Goal: Transaction & Acquisition: Book appointment/travel/reservation

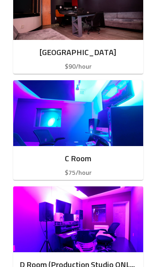
scroll to position [506, 0]
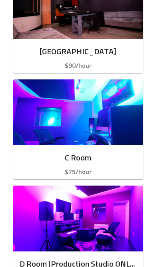
click at [110, 152] on h6 "C Room" at bounding box center [78, 158] width 117 height 13
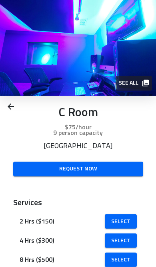
click at [120, 220] on span "Select" at bounding box center [120, 221] width 19 height 10
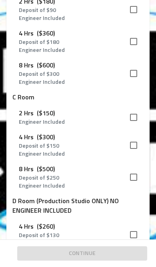
scroll to position [368, 0]
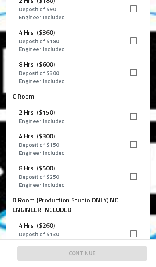
click at [136, 116] on input "checkbox" at bounding box center [133, 116] width 17 height 17
checkbox input "true"
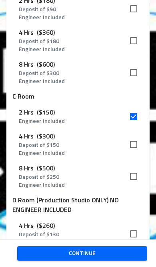
click at [106, 257] on span "Continue" at bounding box center [82, 253] width 117 height 10
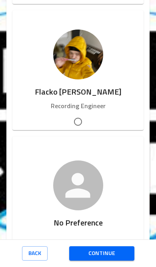
scroll to position [0, 0]
click at [88, 119] on div "button" at bounding box center [77, 121] width 131 height 17
radio input "true"
radio input "false"
click at [113, 256] on span "Continue" at bounding box center [101, 253] width 52 height 10
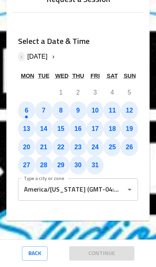
scroll to position [18, 0]
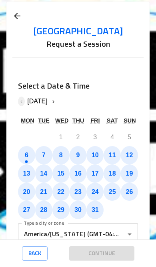
click at [26, 154] on abbr "6" at bounding box center [27, 155] width 4 height 7
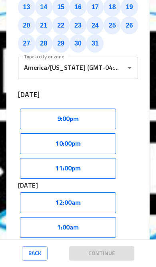
scroll to position [191, 0]
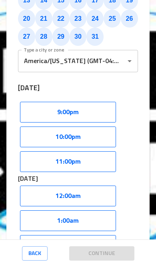
click at [85, 162] on button "11:00pm" at bounding box center [68, 161] width 96 height 21
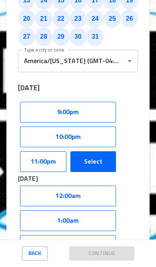
click at [97, 162] on button "Select" at bounding box center [92, 161] width 45 height 21
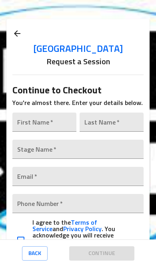
click at [57, 122] on input "text" at bounding box center [44, 121] width 64 height 19
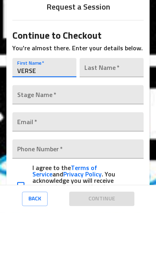
type input "VERSE"
click at [116, 112] on input "text" at bounding box center [111, 121] width 64 height 19
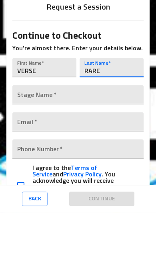
type input "RARE"
click at [77, 140] on input "text" at bounding box center [77, 149] width 131 height 19
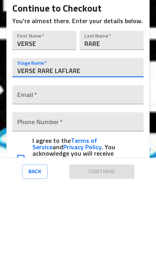
type input "VERSE RARE LAFLARE"
click at [91, 167] on input "email" at bounding box center [77, 176] width 131 height 19
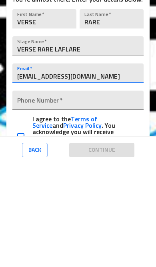
type input "[EMAIL_ADDRESS][DOMAIN_NAME]"
click at [93, 194] on input "tel" at bounding box center [77, 203] width 131 height 19
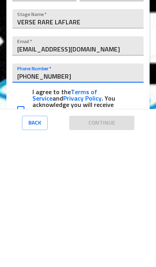
type input "[PHONE_NUMBER]"
click at [24, 232] on input "checkbox" at bounding box center [20, 240] width 17 height 17
checkbox input "true"
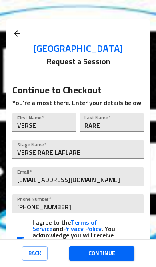
click at [112, 252] on span "Continue" at bounding box center [101, 253] width 52 height 10
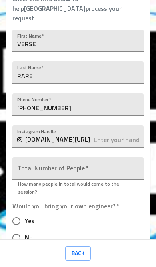
scroll to position [171, 0]
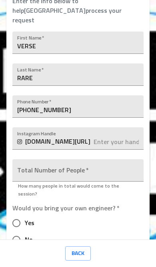
click at [106, 127] on input "text" at bounding box center [118, 138] width 50 height 22
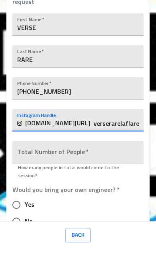
type input "verserarelaflare"
click at [102, 159] on input "number" at bounding box center [77, 170] width 131 height 22
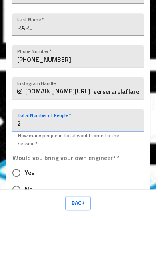
type input "2"
click at [24, 231] on input "No" at bounding box center [16, 239] width 17 height 17
radio input "true"
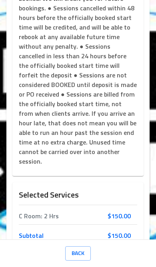
click at [90, 265] on span "Complete Request" at bounding box center [77, 270] width 53 height 10
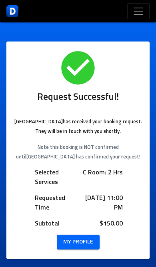
click at [142, 4] on button "Toggle navigation" at bounding box center [138, 11] width 22 height 16
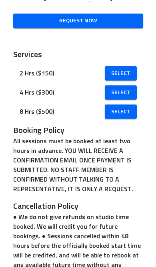
scroll to position [98, 0]
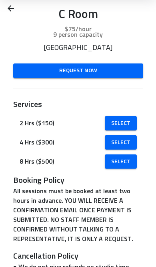
click at [126, 120] on span "Select" at bounding box center [120, 123] width 19 height 10
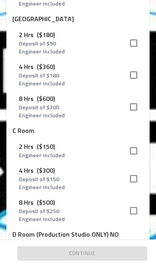
scroll to position [254, 0]
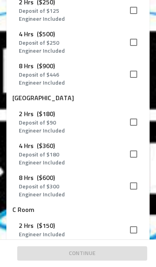
click at [137, 121] on input "checkbox" at bounding box center [133, 122] width 17 height 17
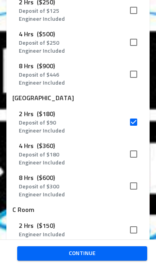
click at [138, 119] on input "checkbox" at bounding box center [133, 122] width 17 height 17
checkbox input "false"
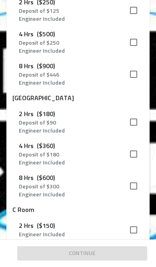
scroll to position [320, 0]
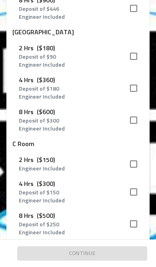
click at [137, 160] on input "checkbox" at bounding box center [133, 164] width 17 height 17
checkbox input "true"
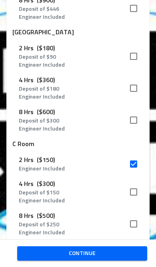
click at [100, 256] on span "Continue" at bounding box center [82, 253] width 117 height 10
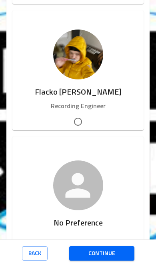
scroll to position [43, 0]
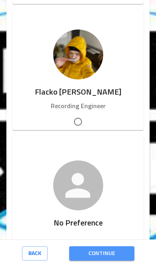
click at [116, 257] on span "Continue" at bounding box center [101, 253] width 52 height 10
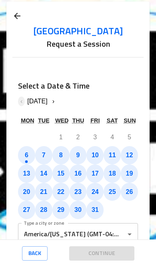
click at [28, 152] on abbr "6" at bounding box center [27, 155] width 4 height 7
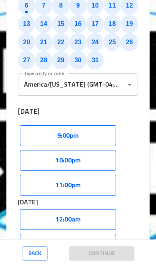
scroll to position [193, 0]
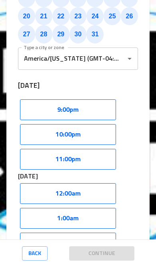
click at [83, 149] on button "11:00pm" at bounding box center [68, 159] width 96 height 21
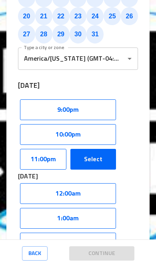
click at [99, 149] on button "Select" at bounding box center [92, 159] width 45 height 21
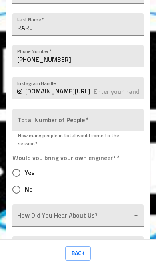
scroll to position [192, 0]
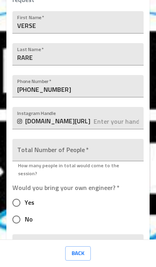
click at [107, 139] on input "number" at bounding box center [77, 150] width 131 height 22
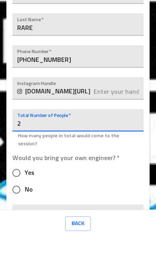
type input "2"
click at [22, 211] on input "No" at bounding box center [16, 219] width 17 height 17
radio input "true"
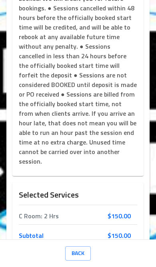
click at [83, 265] on span "Complete Request" at bounding box center [77, 270] width 53 height 10
